Goal: Book appointment/travel/reservation

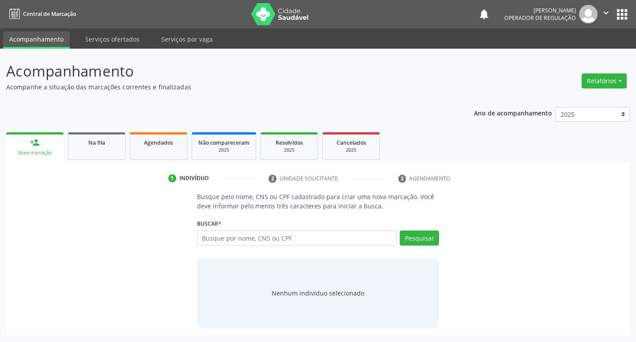
click at [236, 236] on input "text" at bounding box center [297, 237] width 200 height 15
type input "708105551662453"
click at [421, 236] on button "Pesquisar" at bounding box center [419, 237] width 39 height 15
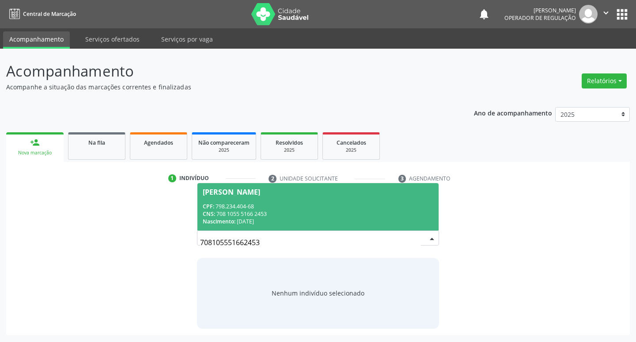
click at [423, 236] on div "708105551662453 [PERSON_NAME] CPF: 798.234.404-68 CNS: 708 1055 5166 2453 Nasci…" at bounding box center [318, 240] width 243 height 21
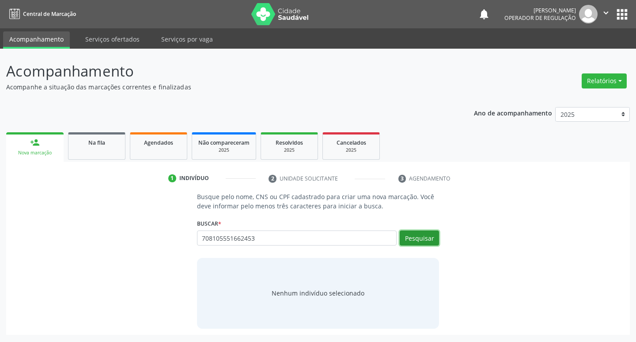
click at [424, 234] on button "Pesquisar" at bounding box center [419, 237] width 39 height 15
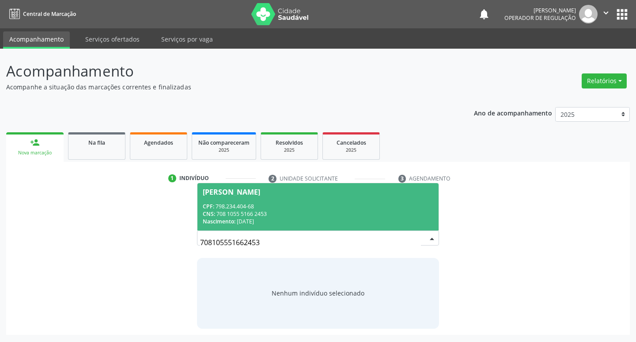
click at [396, 211] on div "CNS: 708 1055 5166 2453" at bounding box center [318, 214] width 231 height 8
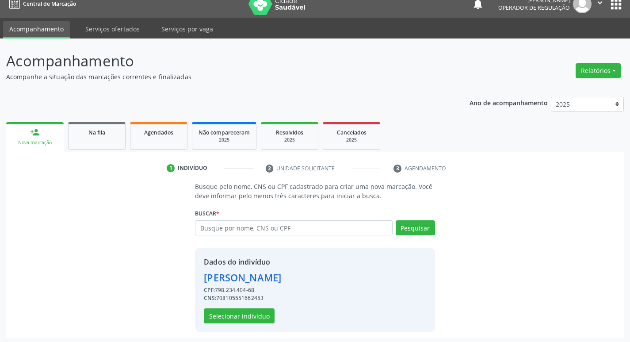
scroll to position [13, 0]
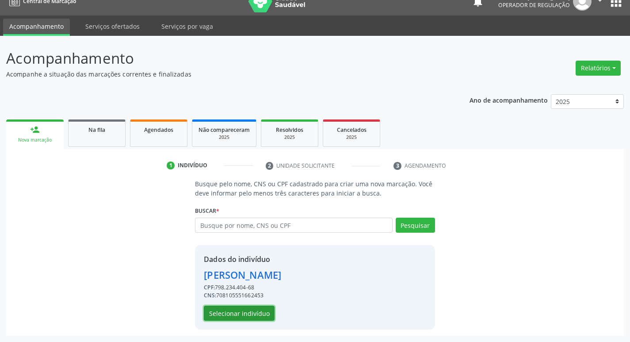
click at [261, 312] on button "Selecionar indivíduo" at bounding box center [239, 312] width 71 height 15
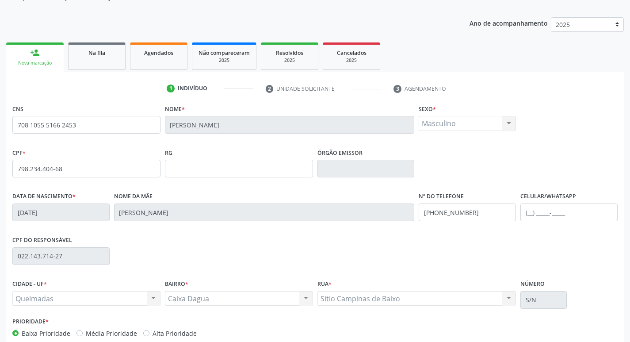
scroll to position [137, 0]
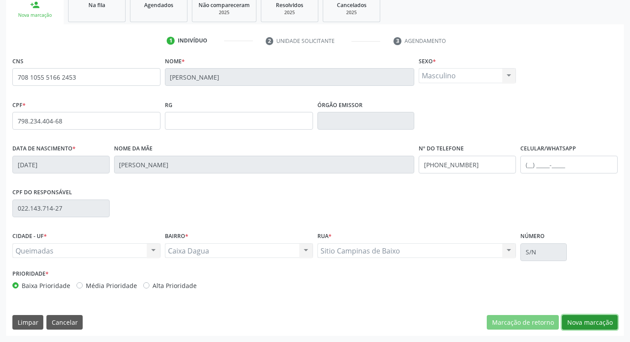
click at [590, 326] on button "Nova marcação" at bounding box center [590, 322] width 56 height 15
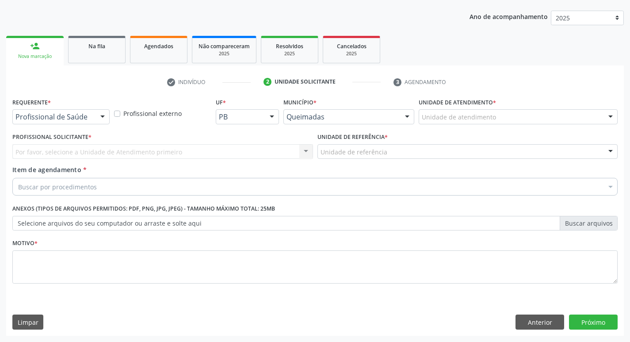
scroll to position [96, 0]
drag, startPoint x: 82, startPoint y: 105, endPoint x: 82, endPoint y: 110, distance: 5.3
click at [83, 105] on div "Requerente * Profissional de Saúde Profissional de Saúde Paciente Nenhum result…" at bounding box center [60, 109] width 97 height 28
drag, startPoint x: 82, startPoint y: 110, endPoint x: 81, endPoint y: 116, distance: 5.8
click at [82, 112] on div "Profissional de Saúde" at bounding box center [60, 116] width 97 height 15
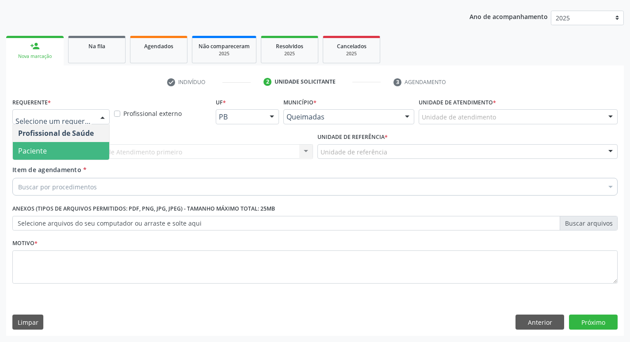
click at [69, 148] on span "Paciente" at bounding box center [61, 151] width 96 height 18
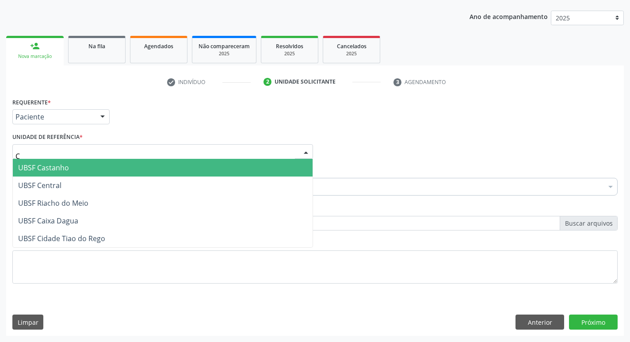
type input "CA"
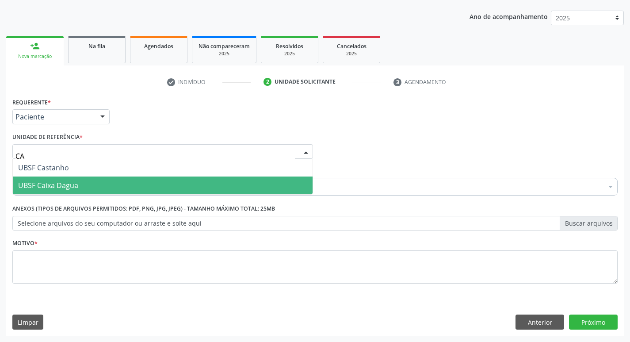
click at [75, 181] on span "UBSF Caixa Dagua" at bounding box center [48, 185] width 60 height 10
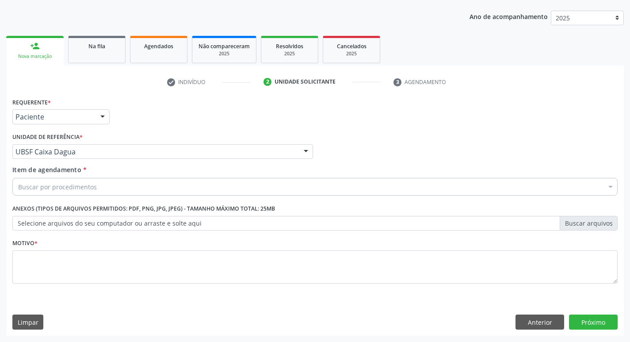
click at [75, 181] on div "Buscar por procedimentos" at bounding box center [314, 187] width 605 height 18
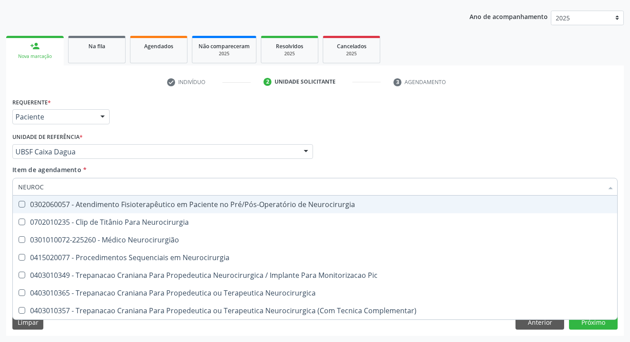
type input "NEUROCI"
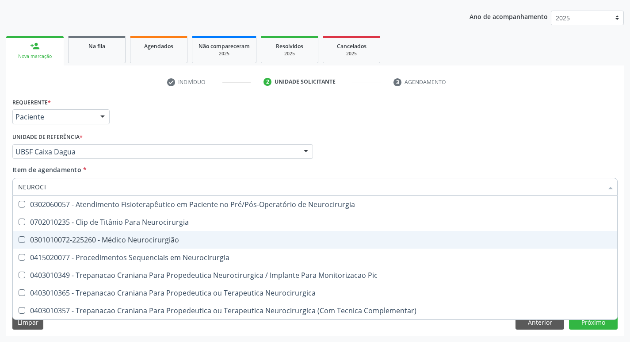
drag, startPoint x: 94, startPoint y: 235, endPoint x: 121, endPoint y: 206, distance: 39.4
click at [94, 234] on span "0301010072-225260 - Médico Neurocirurgião" at bounding box center [315, 240] width 604 height 18
checkbox Neurocirurgião "true"
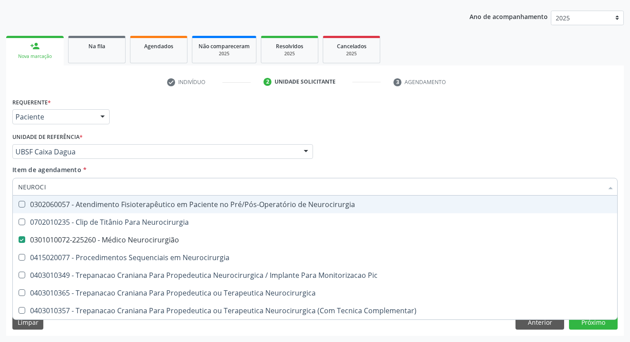
click at [172, 118] on div "Requerente * Paciente Profissional de Saúde Paciente Nenhum resultado encontrad…" at bounding box center [314, 112] width 609 height 34
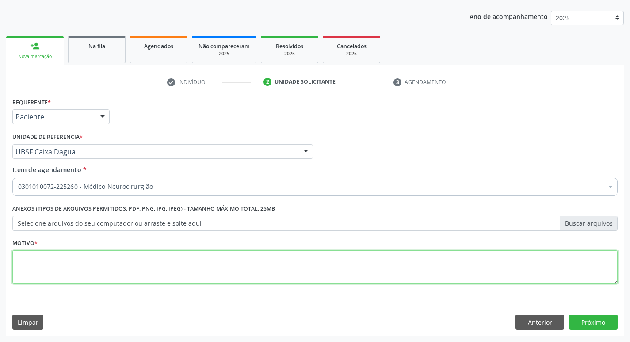
click at [74, 261] on textarea at bounding box center [314, 267] width 605 height 34
type textarea "AVALIAÇÃO"
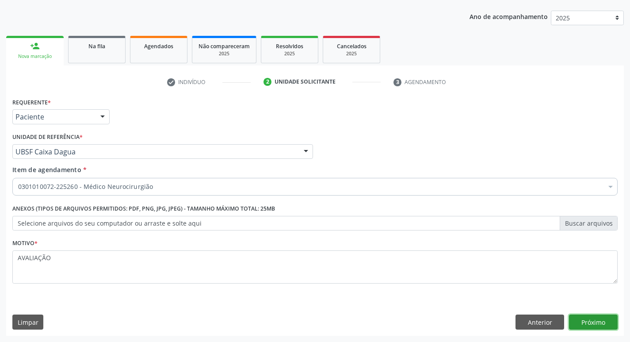
click at [591, 317] on button "Próximo" at bounding box center [593, 321] width 49 height 15
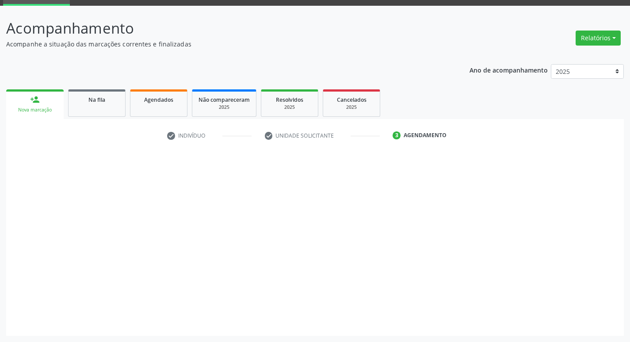
scroll to position [43, 0]
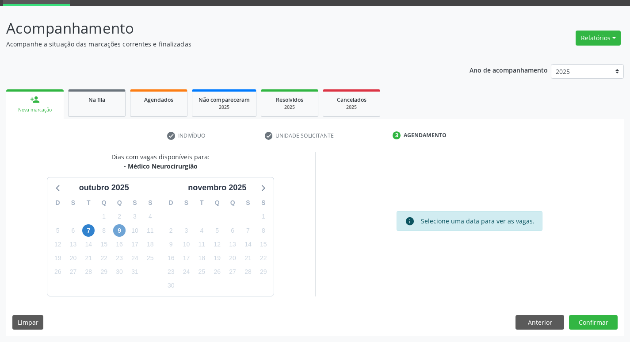
click at [120, 229] on span "9" at bounding box center [119, 230] width 12 height 12
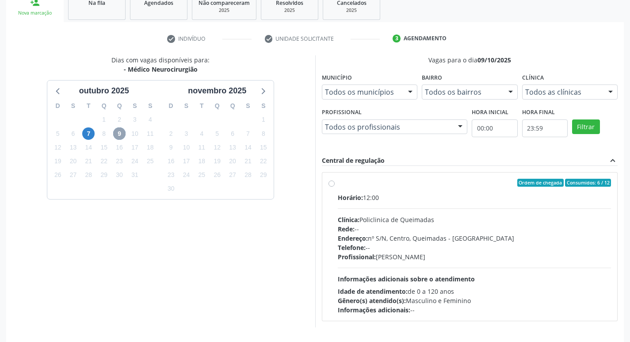
scroll to position [171, 0]
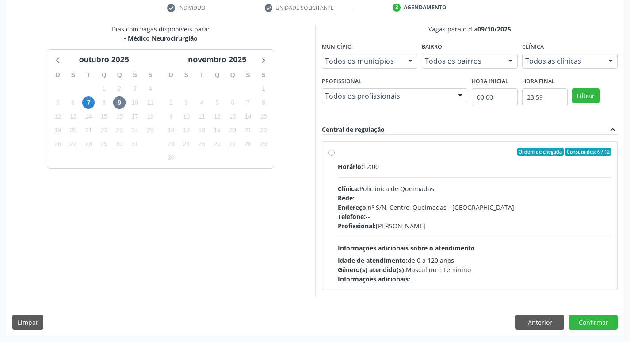
click at [568, 145] on div "Ordem de chegada Consumidos: 6 / 12 Horário: 12:00 Clínica: Policlinica de Quei…" at bounding box center [469, 215] width 295 height 148
radio input "true"
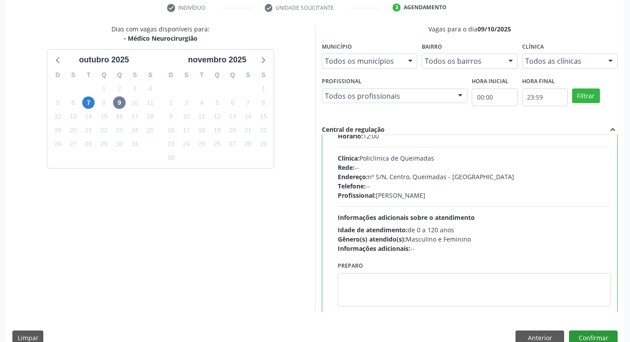
scroll to position [44, 0]
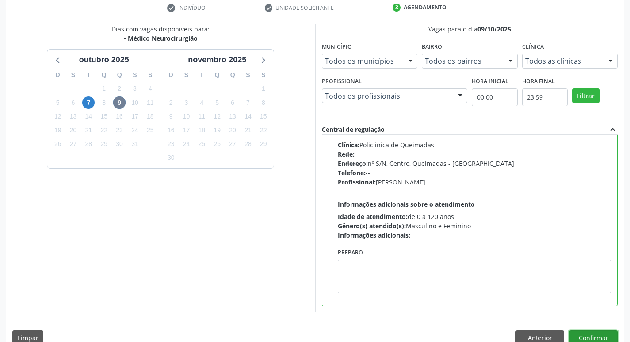
click at [589, 336] on button "Confirmar" at bounding box center [593, 337] width 49 height 15
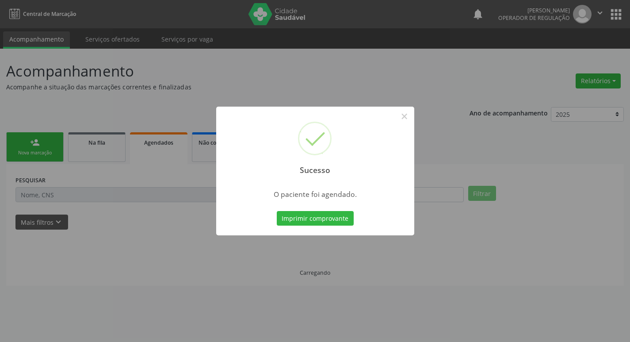
scroll to position [0, 0]
click at [292, 216] on button "Imprimir comprovante" at bounding box center [318, 218] width 77 height 15
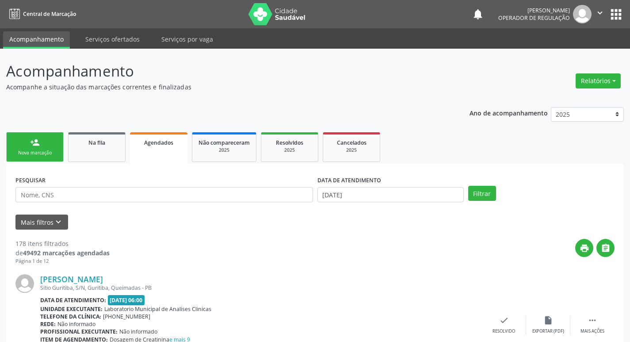
click at [619, 13] on button "apps" at bounding box center [615, 14] width 15 height 15
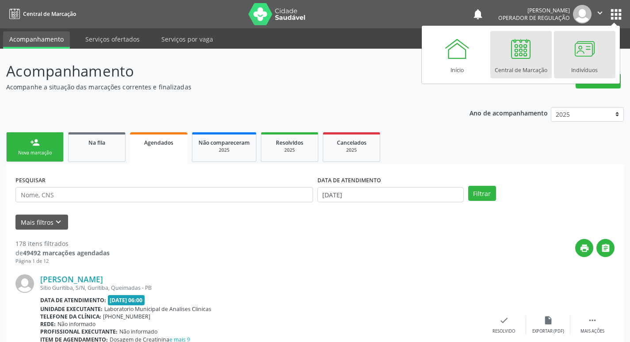
click at [588, 47] on div at bounding box center [584, 48] width 27 height 27
